Goal: Information Seeking & Learning: Find specific fact

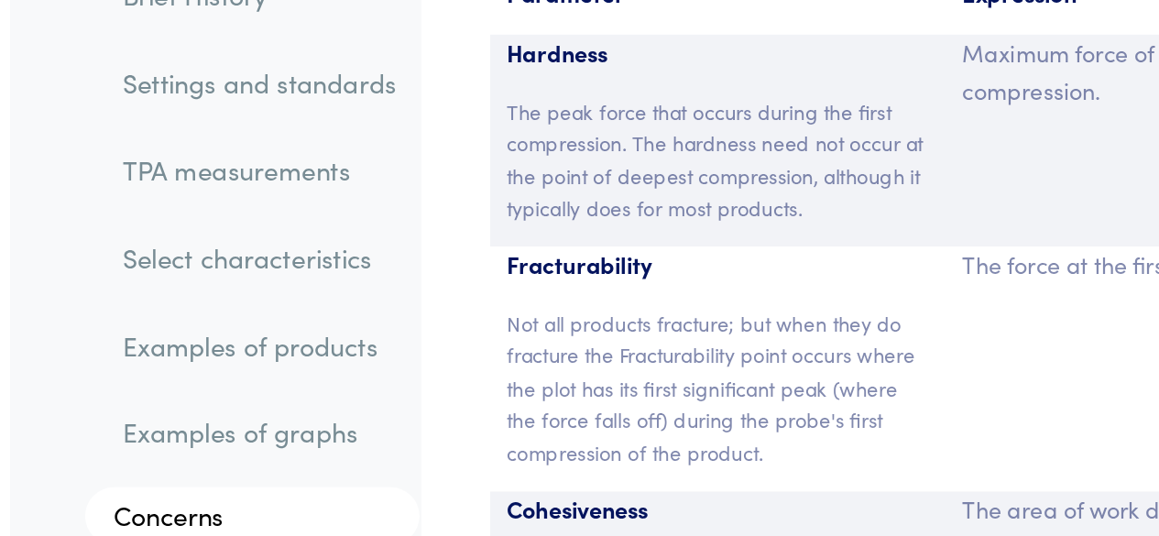
scroll to position [13697, 0]
drag, startPoint x: 373, startPoint y: 133, endPoint x: 436, endPoint y: 132, distance: 63.2
drag, startPoint x: 436, startPoint y: 132, endPoint x: 485, endPoint y: 131, distance: 48.6
click at [485, 258] on p "Fracturability" at bounding box center [508, 270] width 268 height 24
copy p "Fracturability"
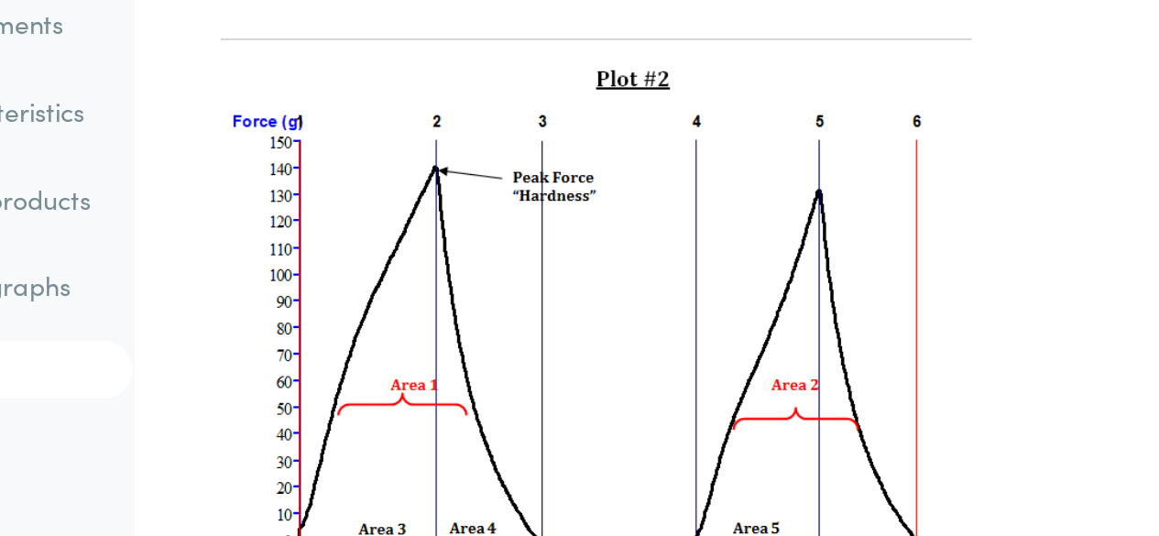
scroll to position [14824, 0]
